Goal: Navigation & Orientation: Understand site structure

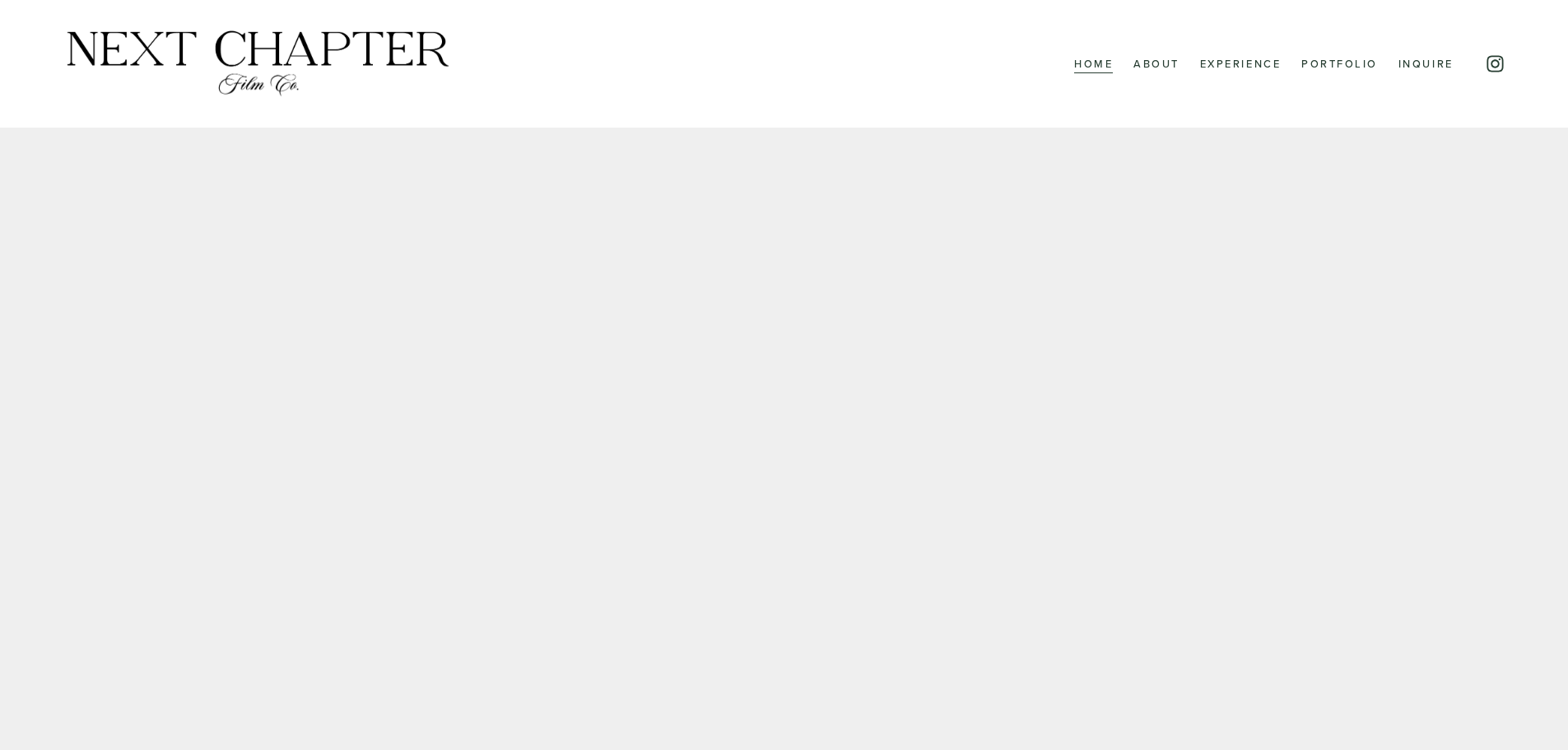
click at [1420, 65] on link "Inquire" at bounding box center [1426, 63] width 55 height 21
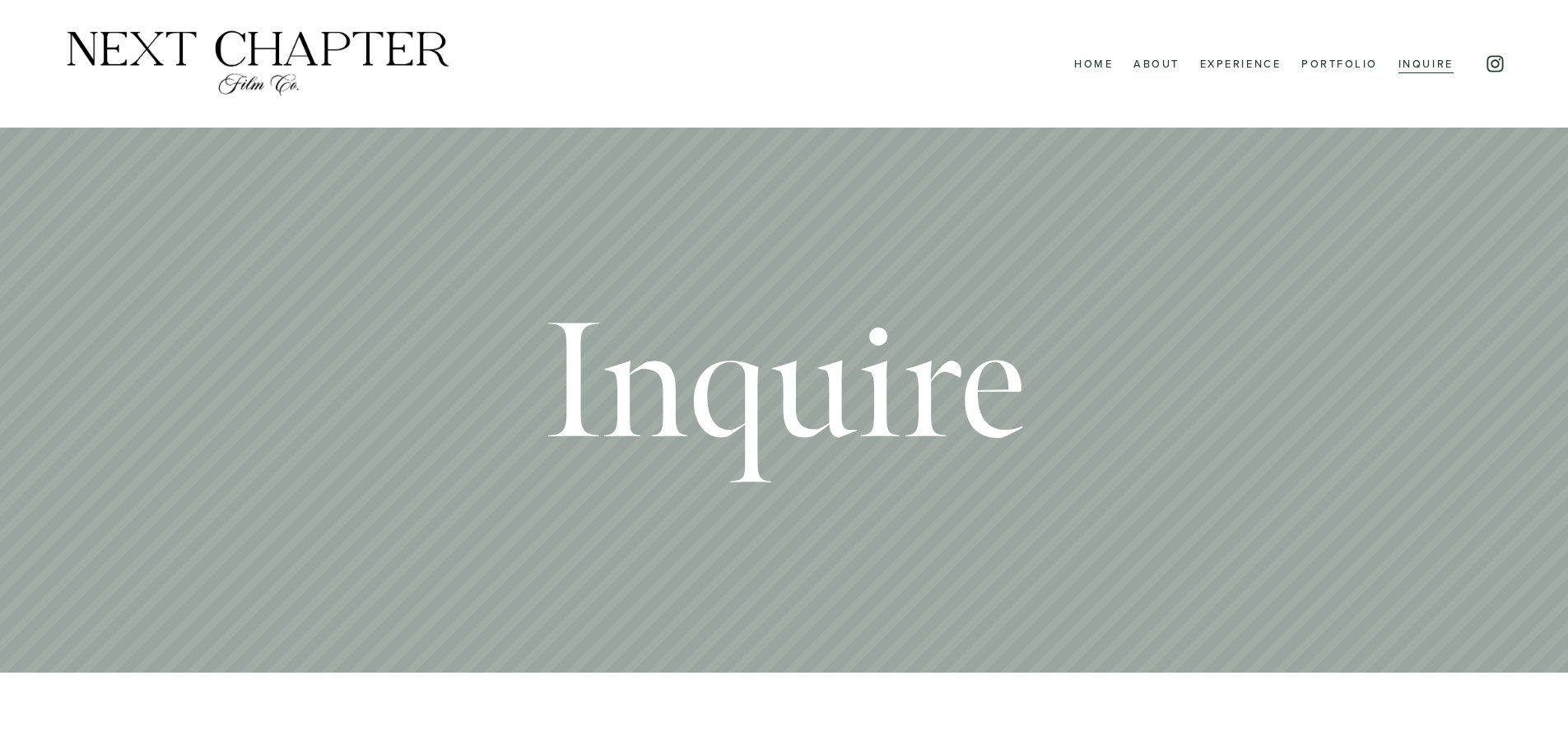
click at [1208, 69] on link "Experience" at bounding box center [1241, 63] width 82 height 21
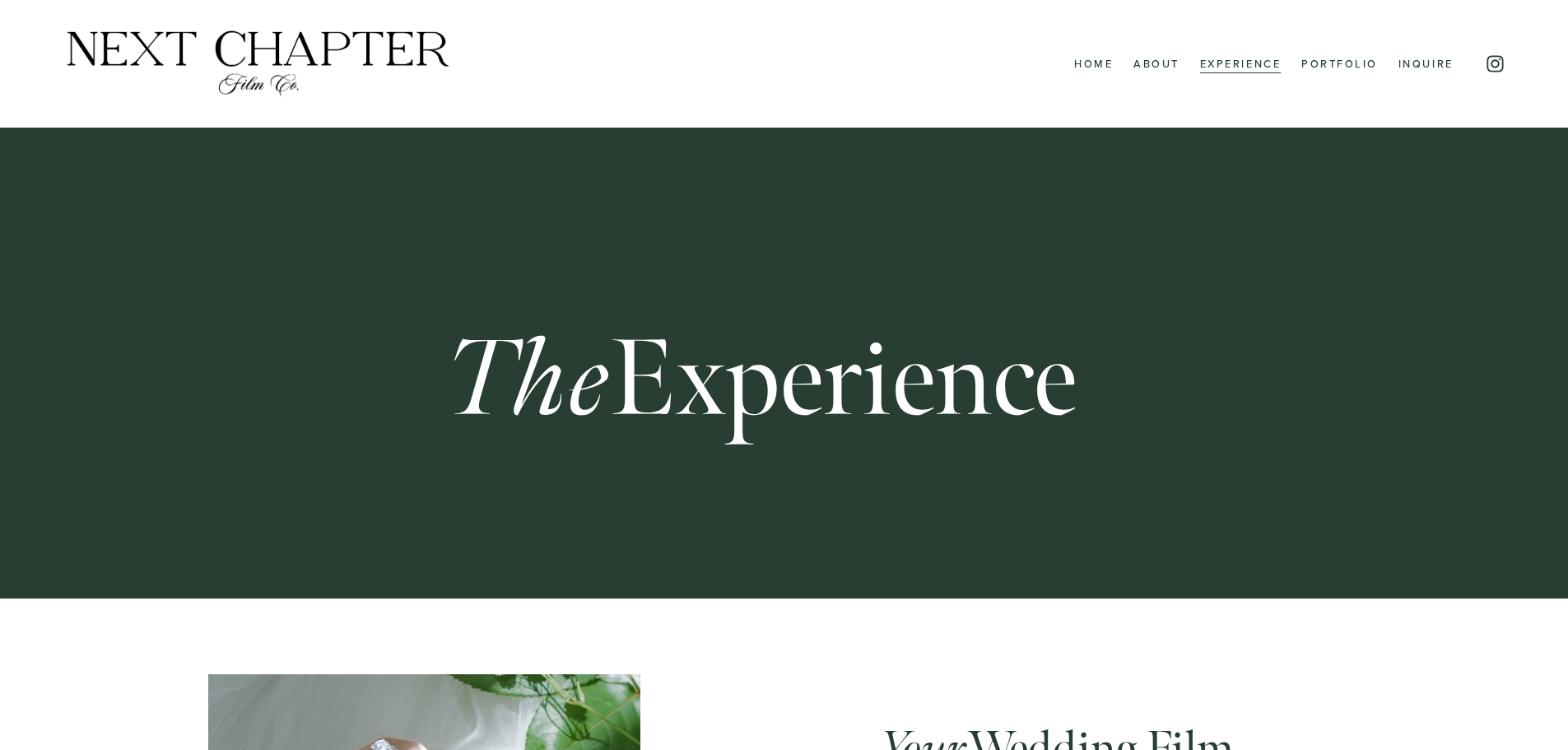
click at [1139, 69] on link "About" at bounding box center [1157, 63] width 46 height 21
